Goal: Information Seeking & Learning: Learn about a topic

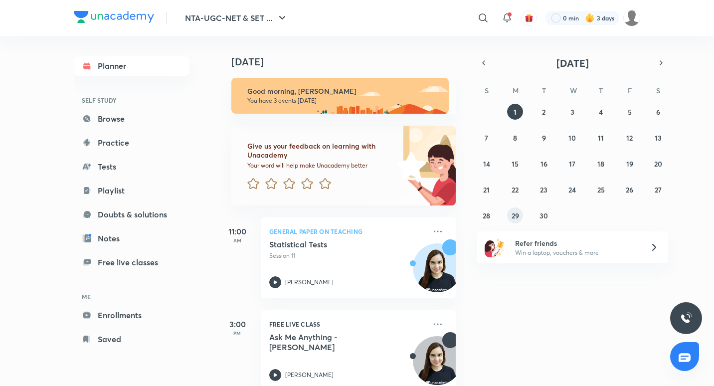
click at [521, 214] on button "29" at bounding box center [515, 215] width 16 height 16
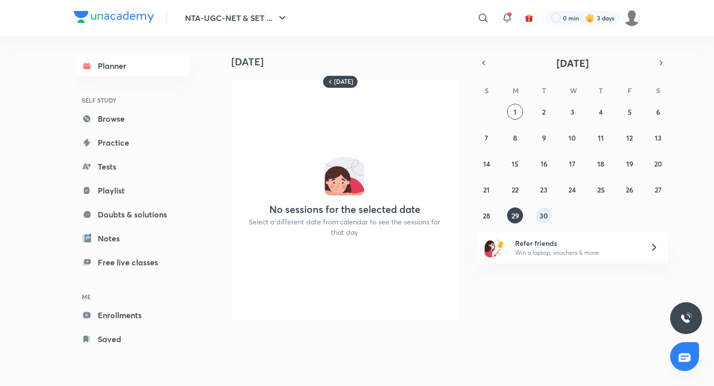
click at [543, 215] on abbr "30" at bounding box center [544, 215] width 8 height 9
click at [487, 215] on abbr "28" at bounding box center [486, 215] width 7 height 9
click at [485, 64] on icon "button" at bounding box center [484, 62] width 8 height 9
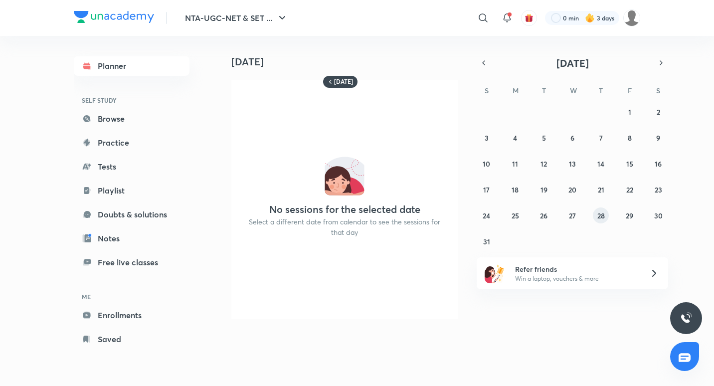
click at [602, 219] on abbr "28" at bounding box center [601, 215] width 7 height 9
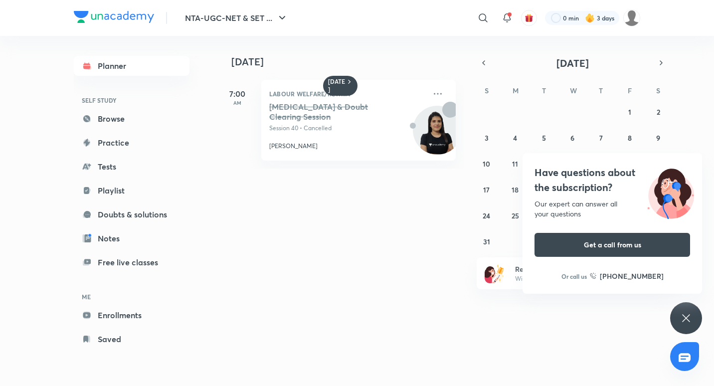
click at [686, 324] on icon at bounding box center [686, 318] width 12 height 12
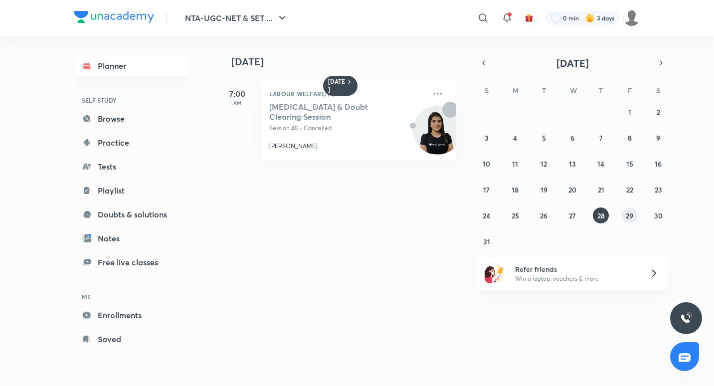
click at [635, 218] on button "29" at bounding box center [630, 215] width 16 height 16
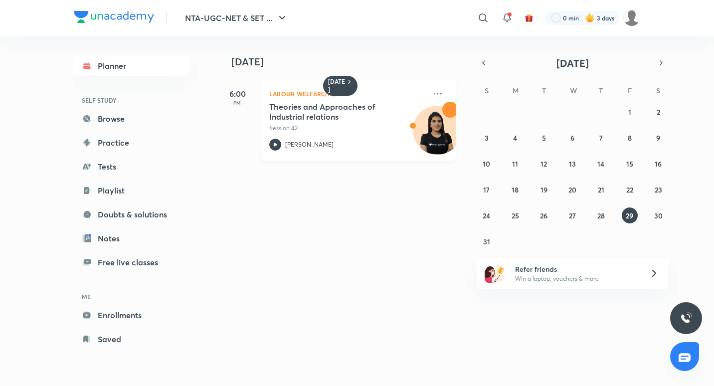
click at [342, 131] on p "Session 42" at bounding box center [347, 128] width 157 height 9
click at [651, 212] on button "30" at bounding box center [658, 215] width 16 height 16
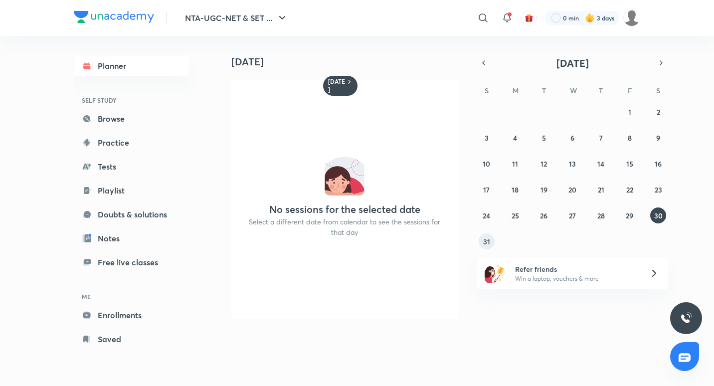
click at [488, 240] on abbr "31" at bounding box center [486, 241] width 7 height 9
click at [661, 65] on icon "button" at bounding box center [661, 62] width 8 height 9
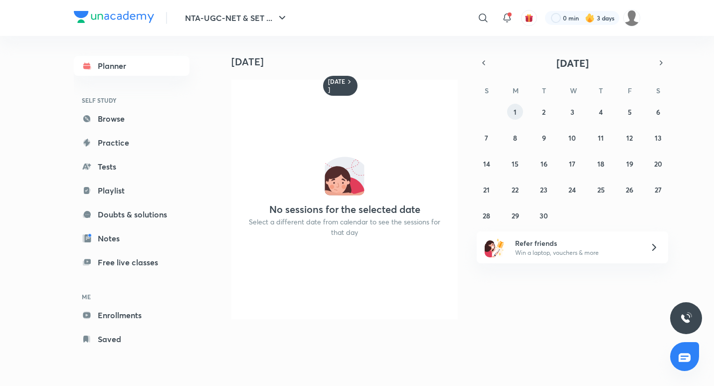
click at [516, 110] on abbr "1" at bounding box center [515, 111] width 3 height 9
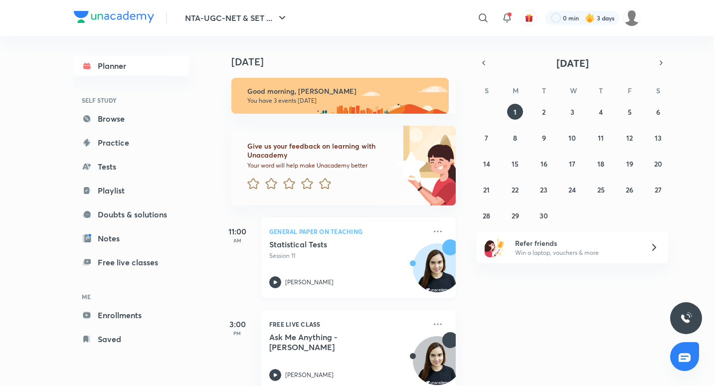
scroll to position [113, 0]
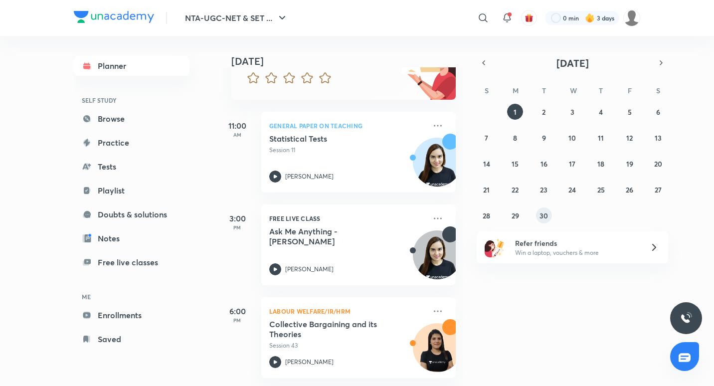
click at [539, 215] on button "30" at bounding box center [544, 215] width 16 height 16
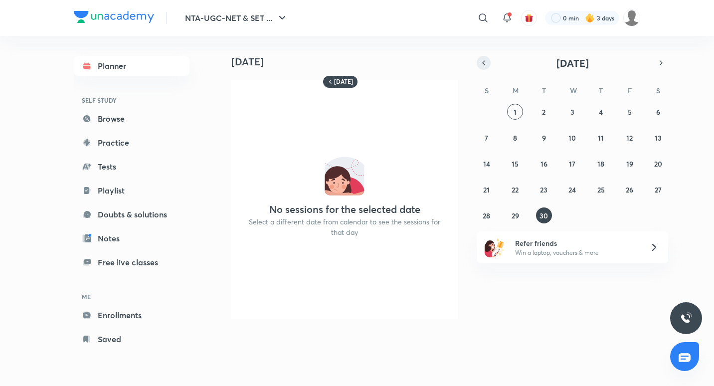
click at [483, 64] on icon "button" at bounding box center [484, 62] width 8 height 9
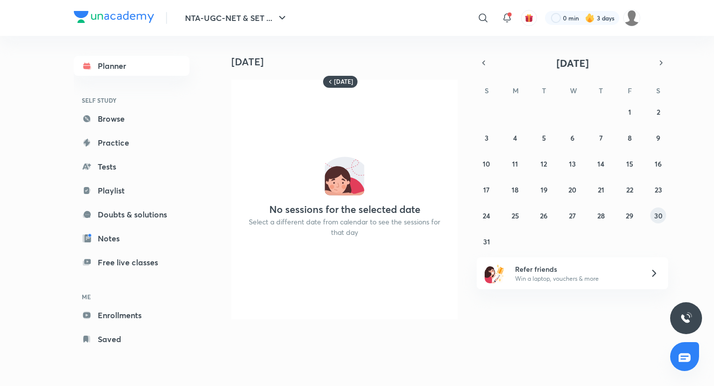
click at [657, 211] on abbr "30" at bounding box center [658, 215] width 8 height 9
click at [511, 23] on icon at bounding box center [507, 18] width 12 height 12
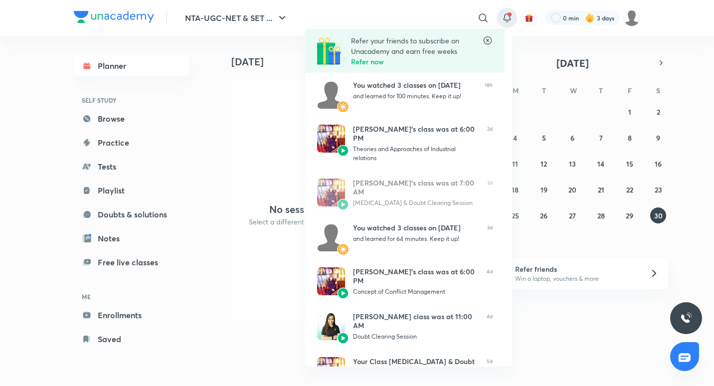
click at [682, 44] on div at bounding box center [357, 193] width 714 height 386
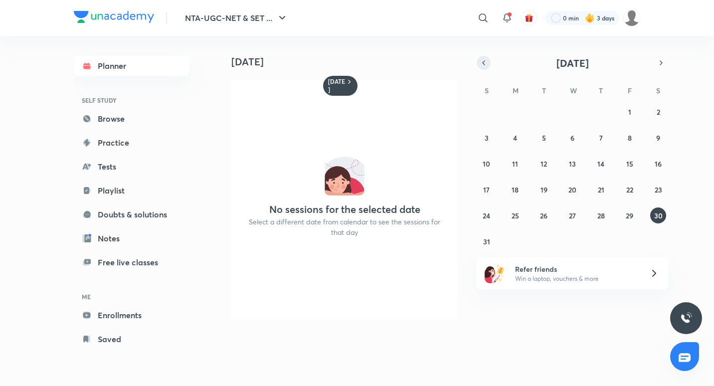
click at [483, 59] on icon "button" at bounding box center [484, 62] width 8 height 9
click at [624, 138] on button "11" at bounding box center [630, 138] width 16 height 16
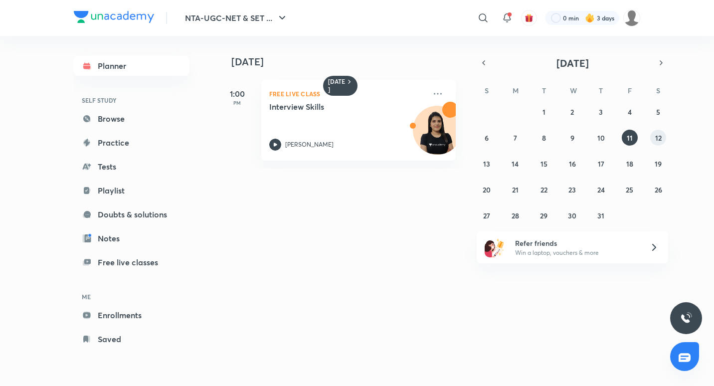
click at [657, 136] on abbr "12" at bounding box center [658, 137] width 6 height 9
click at [340, 108] on h5 "Introduction to Development of Management Thought" at bounding box center [331, 112] width 124 height 20
click at [312, 116] on h5 "Introduction to Development of Management Thought" at bounding box center [331, 112] width 124 height 20
click at [654, 61] on button "button" at bounding box center [661, 63] width 14 height 14
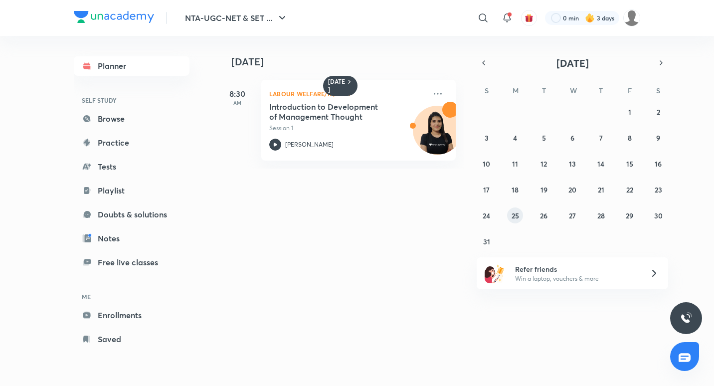
click at [514, 212] on abbr "25" at bounding box center [515, 215] width 7 height 9
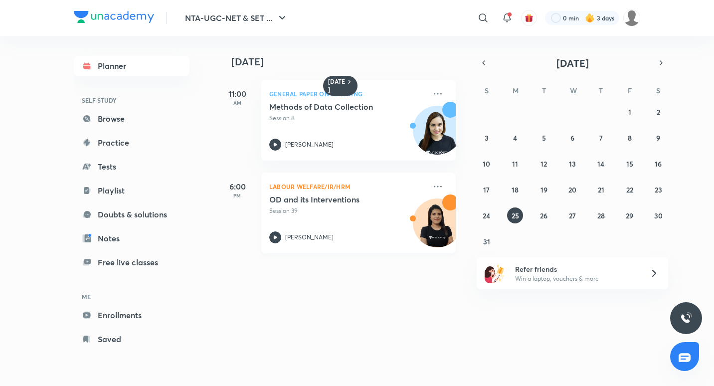
click at [366, 240] on div "[PERSON_NAME]" at bounding box center [347, 237] width 157 height 12
click at [539, 211] on button "26" at bounding box center [544, 215] width 16 height 16
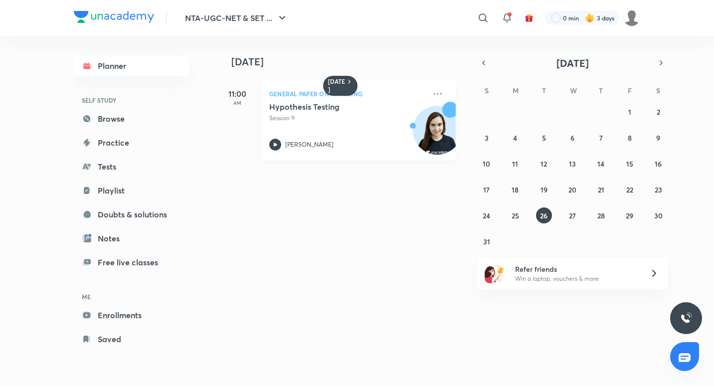
click at [390, 134] on div "Hypothesis Testing Session 9 [PERSON_NAME]" at bounding box center [347, 126] width 157 height 49
click at [574, 213] on abbr "27" at bounding box center [572, 215] width 7 height 9
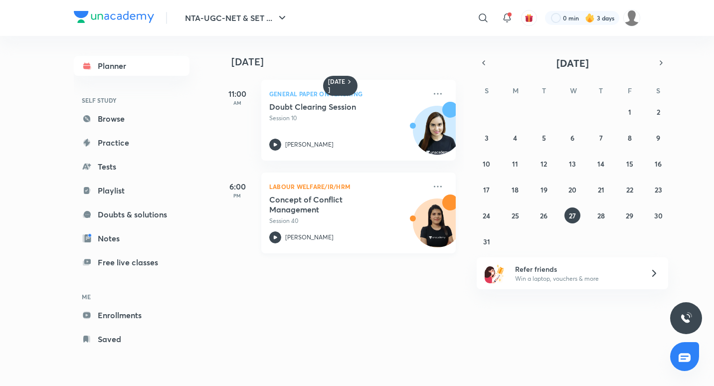
click at [336, 198] on h5 "Concept of Conflict Management" at bounding box center [331, 205] width 124 height 20
click at [312, 227] on div "Concept of Conflict Management Session [GEOGRAPHIC_DATA][PERSON_NAME]" at bounding box center [347, 219] width 157 height 49
click at [596, 213] on button "28" at bounding box center [601, 215] width 16 height 16
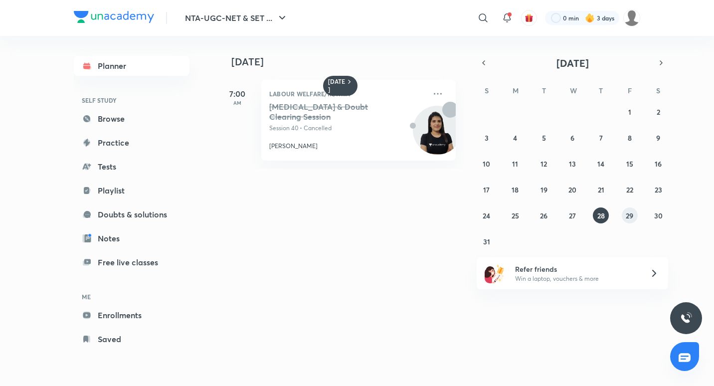
click at [637, 213] on button "29" at bounding box center [630, 215] width 16 height 16
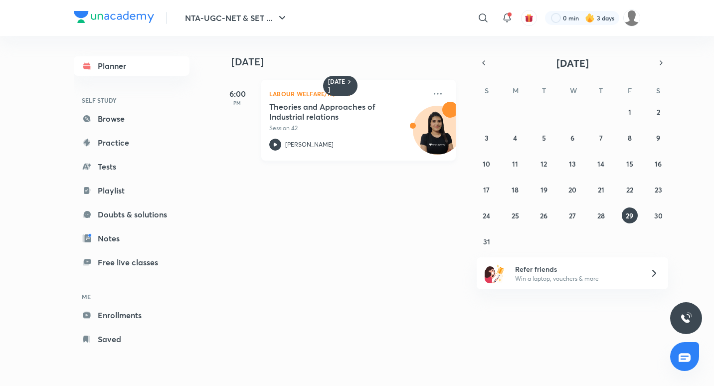
click at [372, 109] on h5 "Theories and Approaches of Industrial relations" at bounding box center [331, 112] width 124 height 20
click at [662, 218] on abbr "30" at bounding box center [658, 215] width 8 height 9
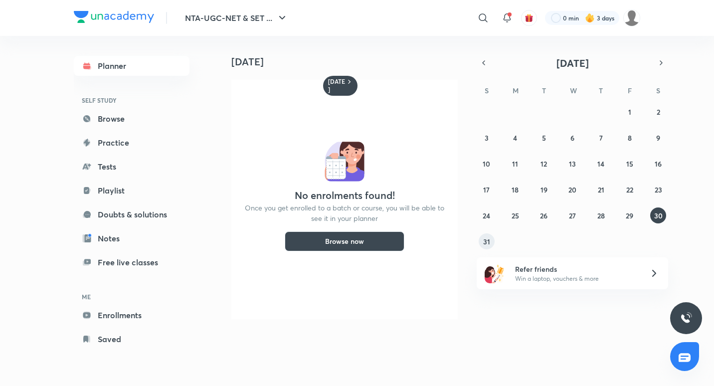
click at [482, 237] on button "31" at bounding box center [487, 241] width 16 height 16
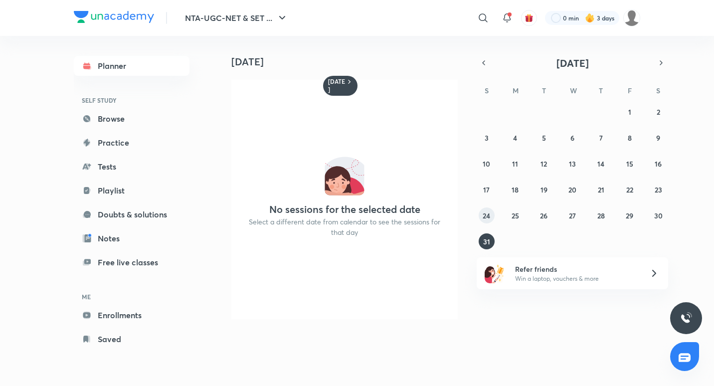
click at [483, 215] on abbr "24" at bounding box center [486, 215] width 7 height 9
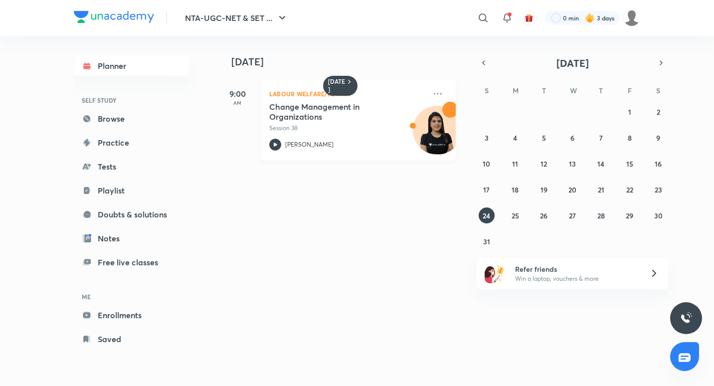
click at [384, 146] on div "[PERSON_NAME]" at bounding box center [347, 145] width 157 height 12
click at [485, 66] on icon "button" at bounding box center [484, 62] width 8 height 9
click at [489, 165] on abbr "13" at bounding box center [486, 163] width 7 height 9
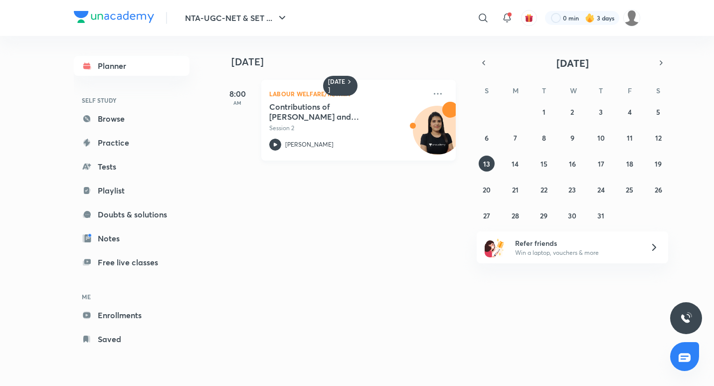
click at [367, 134] on div "Contributions of [PERSON_NAME], [PERSON_NAME] and [PERSON_NAME] Session 2 [PERS…" at bounding box center [347, 126] width 157 height 49
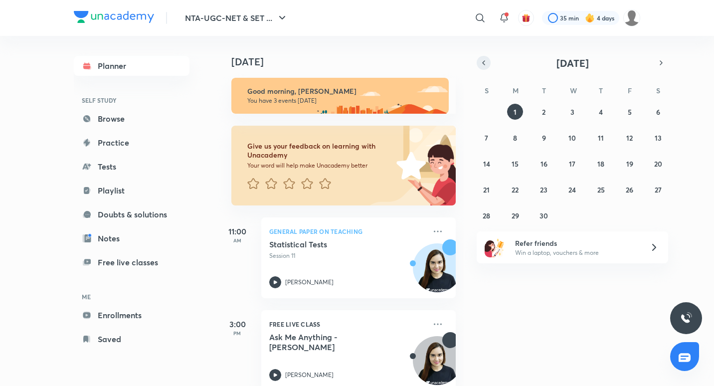
click at [486, 57] on button "button" at bounding box center [484, 63] width 14 height 14
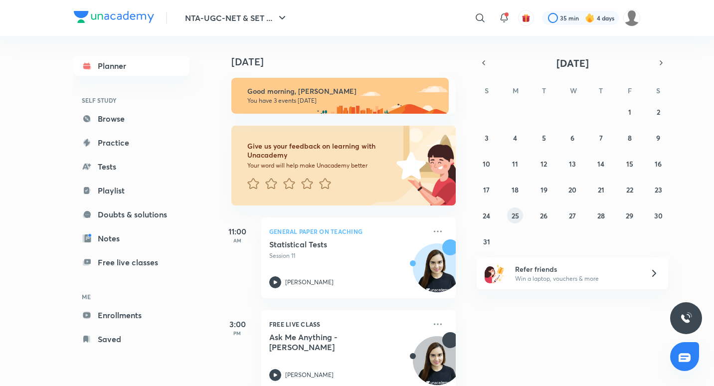
click at [516, 211] on abbr "25" at bounding box center [515, 215] width 7 height 9
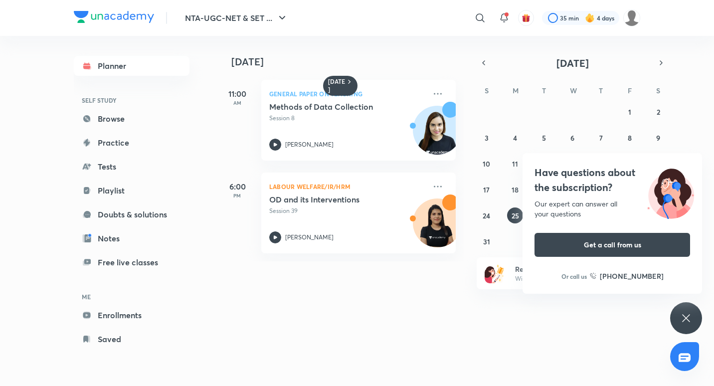
click at [681, 317] on icon at bounding box center [686, 318] width 12 height 12
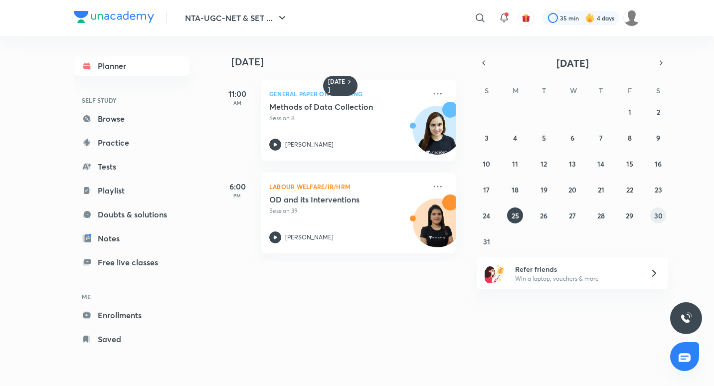
click at [653, 216] on button "30" at bounding box center [658, 215] width 16 height 16
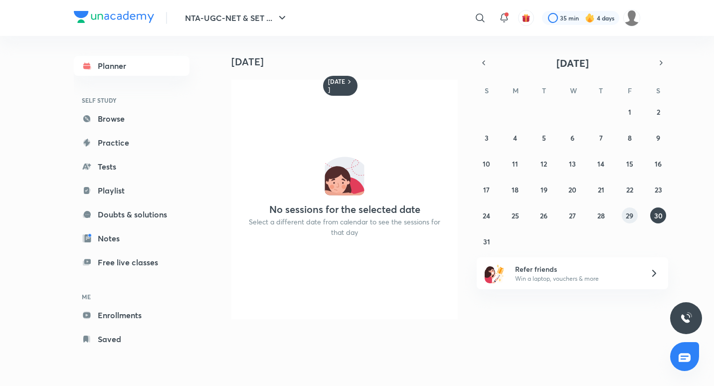
click at [623, 214] on button "29" at bounding box center [630, 215] width 16 height 16
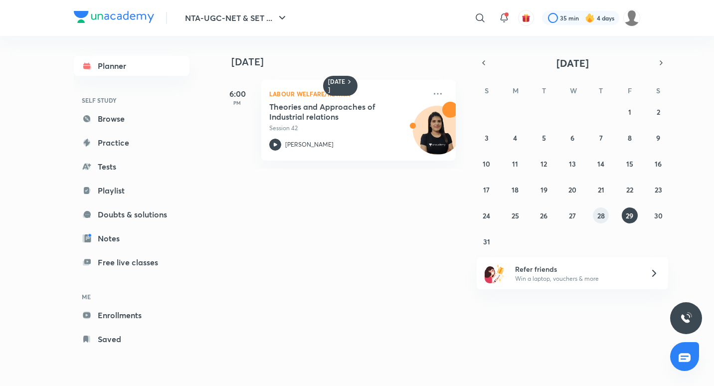
click at [603, 215] on abbr "28" at bounding box center [601, 215] width 7 height 9
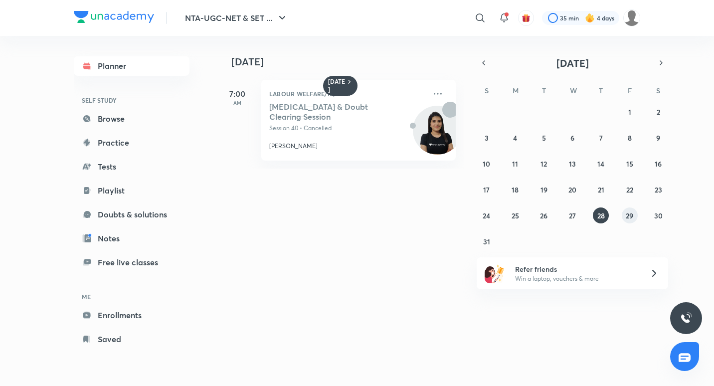
click at [629, 216] on abbr "29" at bounding box center [629, 215] width 7 height 9
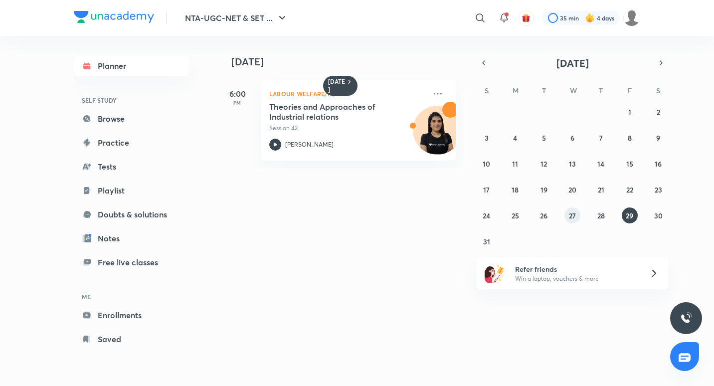
click at [576, 215] on abbr "27" at bounding box center [572, 215] width 7 height 9
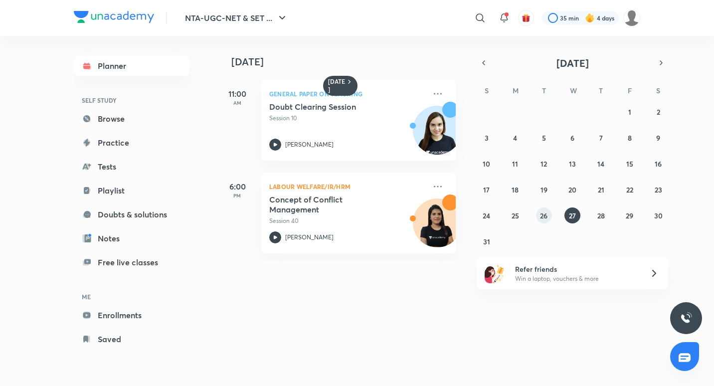
click at [544, 217] on abbr "26" at bounding box center [543, 215] width 7 height 9
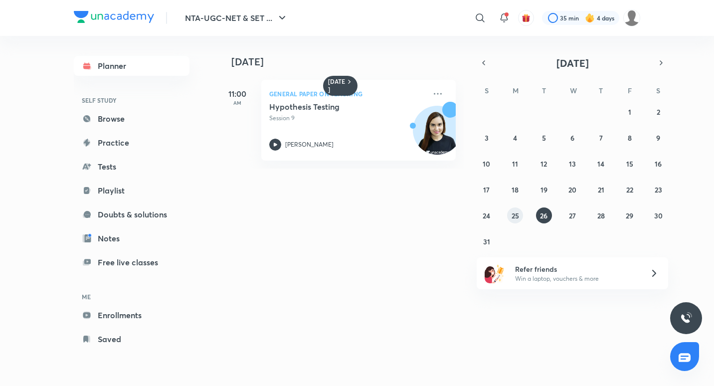
click at [517, 217] on abbr "25" at bounding box center [515, 215] width 7 height 9
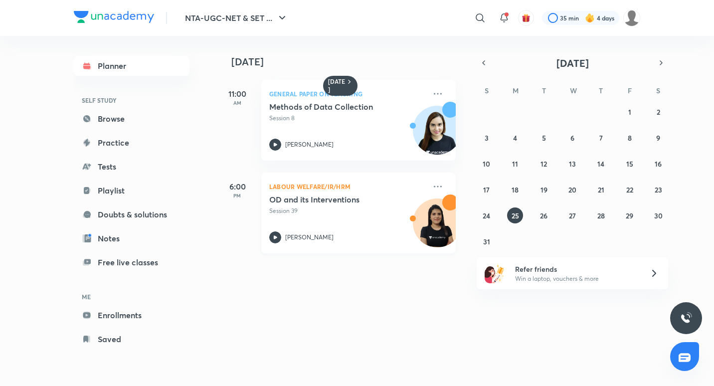
click at [290, 220] on div "OD and its Interventions Session 39 Sanchita Khantwal" at bounding box center [347, 219] width 157 height 49
click at [506, 24] on div at bounding box center [504, 18] width 20 height 20
click at [485, 62] on icon "button" at bounding box center [484, 62] width 8 height 9
click at [477, 56] on button "button" at bounding box center [484, 63] width 14 height 14
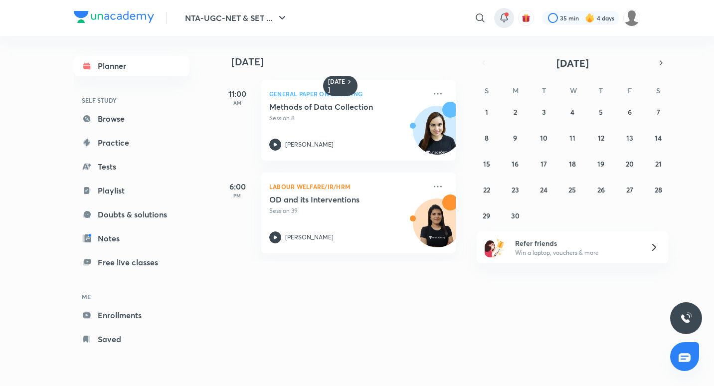
click at [501, 20] on icon at bounding box center [504, 18] width 12 height 12
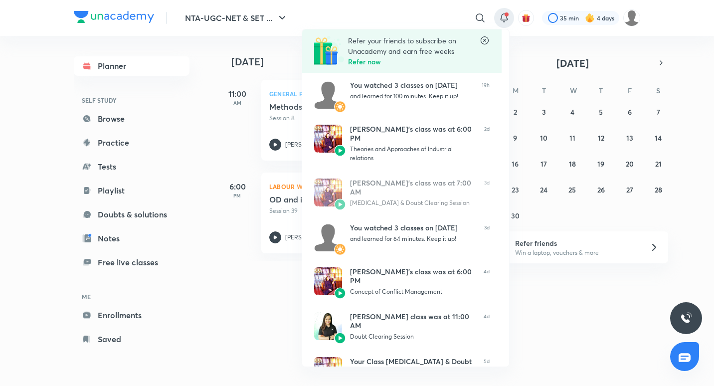
click at [703, 65] on div at bounding box center [357, 193] width 714 height 386
